Goal: Information Seeking & Learning: Learn about a topic

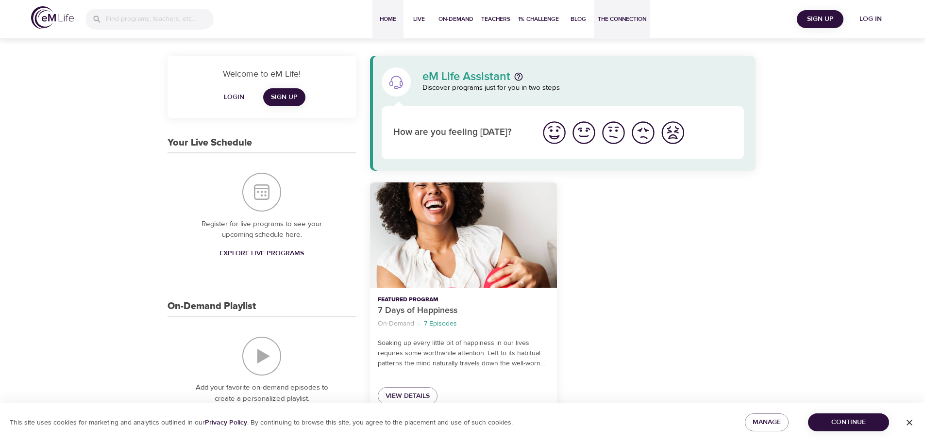
click at [619, 22] on span "The Connection" at bounding box center [622, 19] width 49 height 10
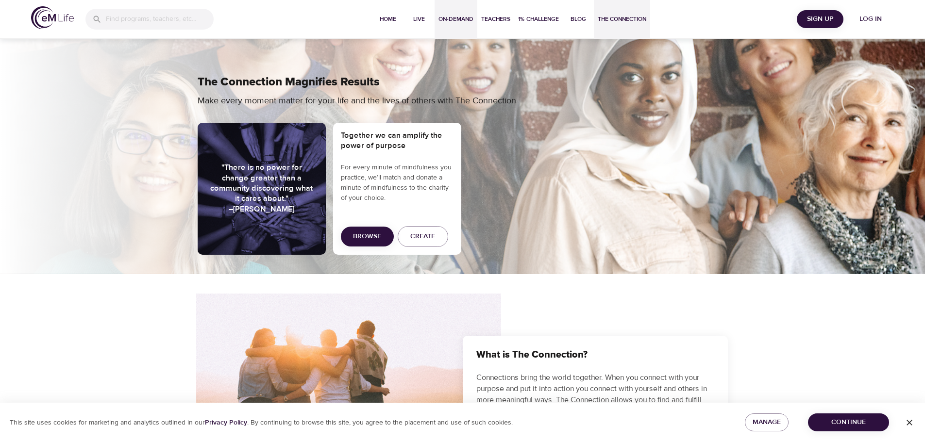
click at [462, 16] on span "On-Demand" at bounding box center [455, 19] width 35 height 10
select select "recent"
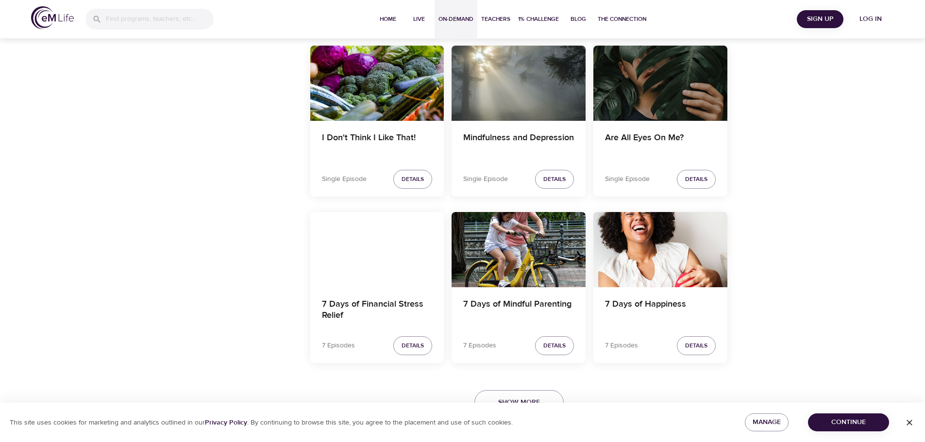
scroll to position [1250, 0]
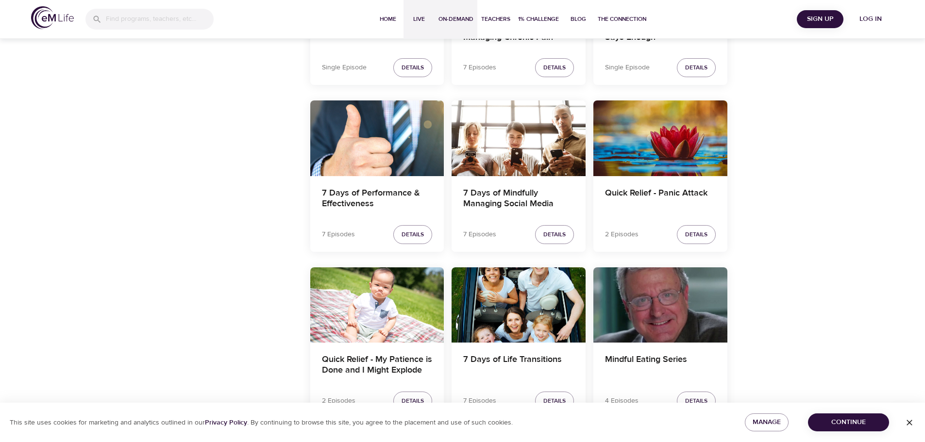
click at [421, 16] on span "Live" at bounding box center [418, 19] width 23 height 10
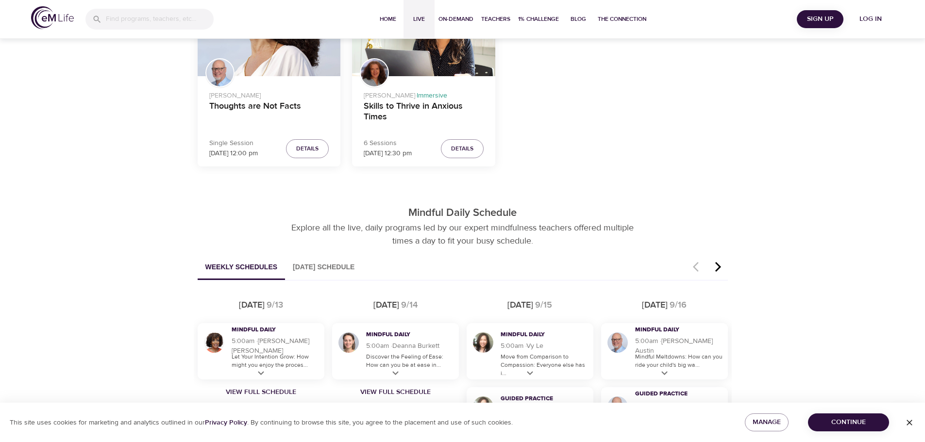
scroll to position [388, 0]
